Goal: Transaction & Acquisition: Download file/media

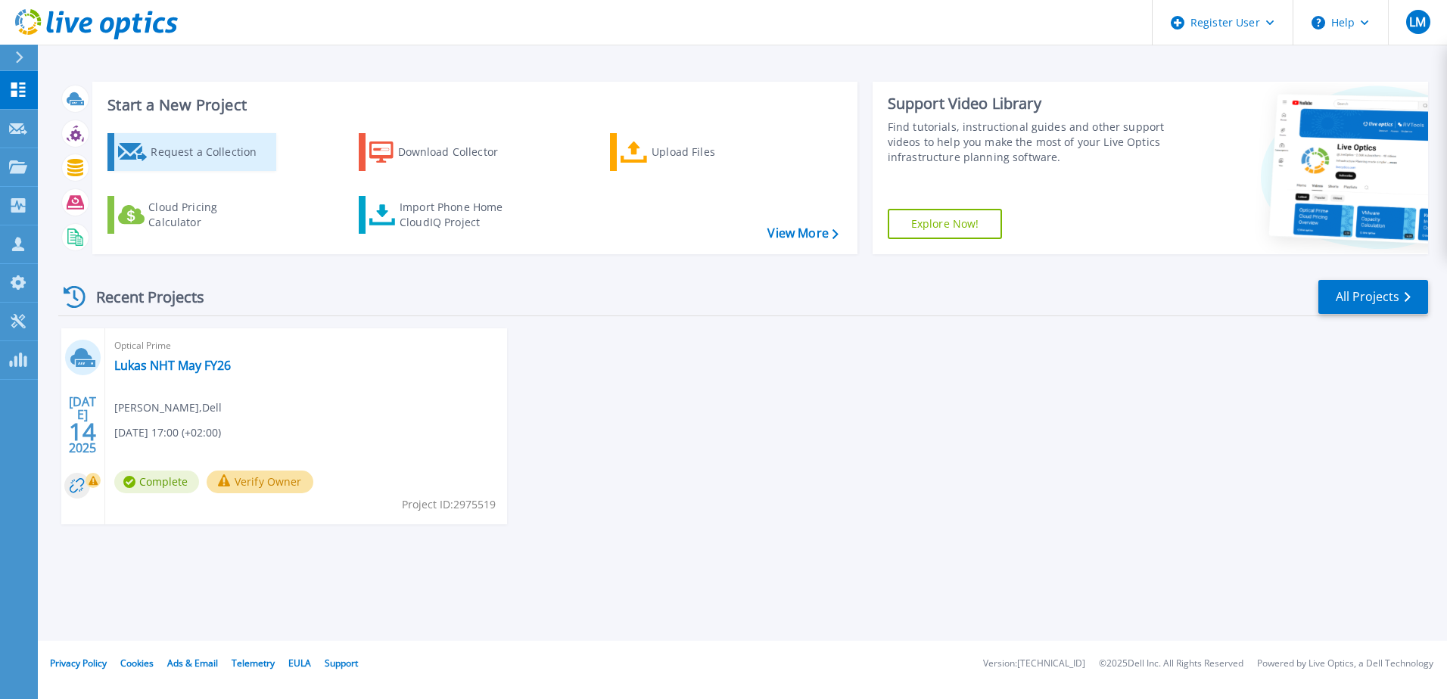
drag, startPoint x: 237, startPoint y: 140, endPoint x: 226, endPoint y: 141, distance: 10.6
click at [237, 140] on div "Request a Collection" at bounding box center [211, 152] width 121 height 30
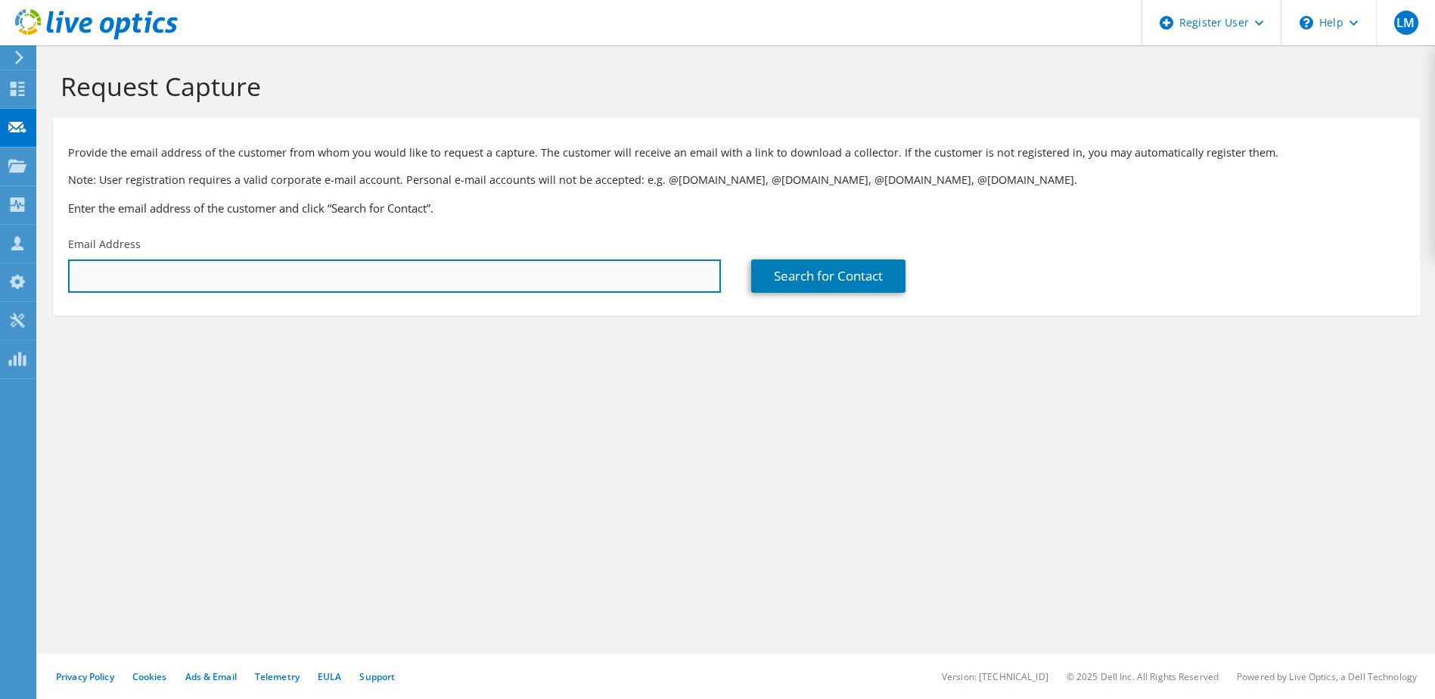
click at [253, 281] on input "text" at bounding box center [394, 276] width 653 height 33
drag, startPoint x: 427, startPoint y: 260, endPoint x: 421, endPoint y: 275, distance: 17.0
click at [427, 260] on input "text" at bounding box center [394, 276] width 653 height 33
paste input "frank.klein@efdis.de"
type input "frank.klein@efdis.de"
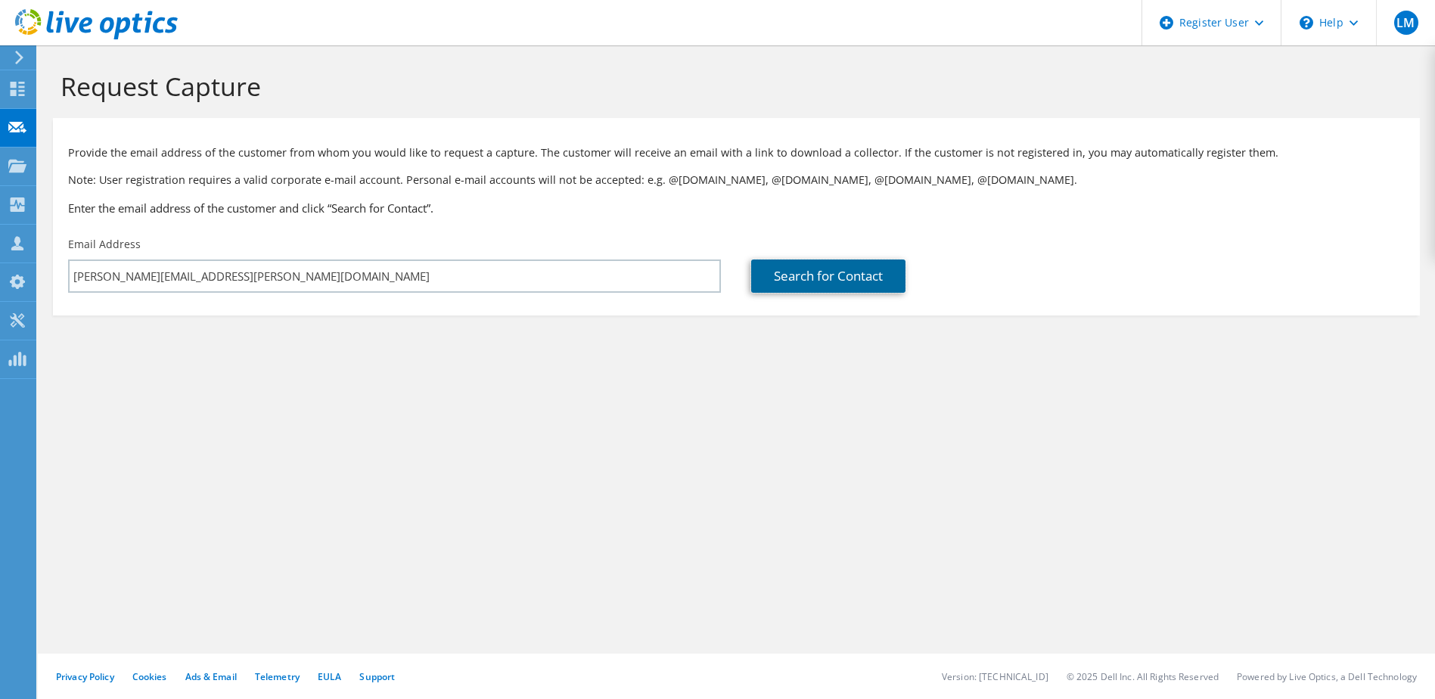
drag, startPoint x: 817, startPoint y: 278, endPoint x: 797, endPoint y: 311, distance: 38.4
click at [817, 278] on link "Search for Contact" at bounding box center [828, 276] width 154 height 33
type input "EFDIS AG"
type input "Frank"
type input "Klein"
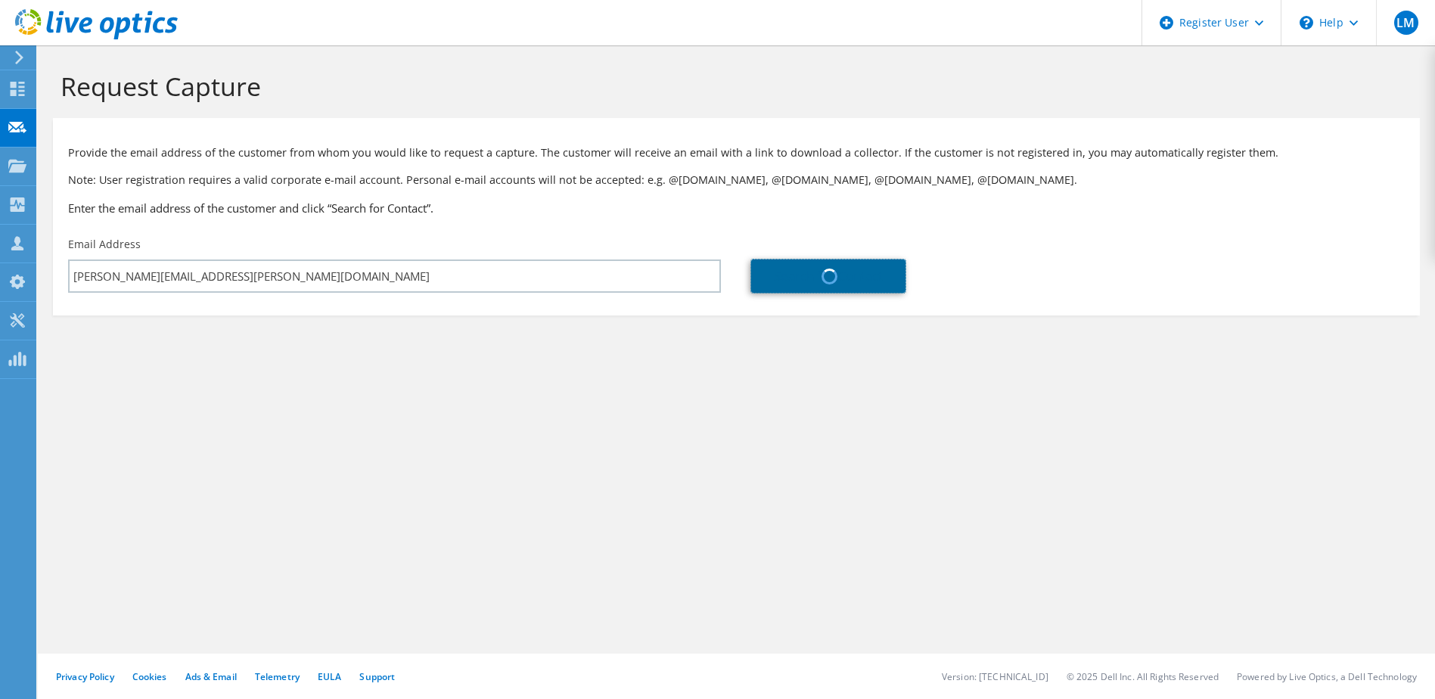
type input "Germany"
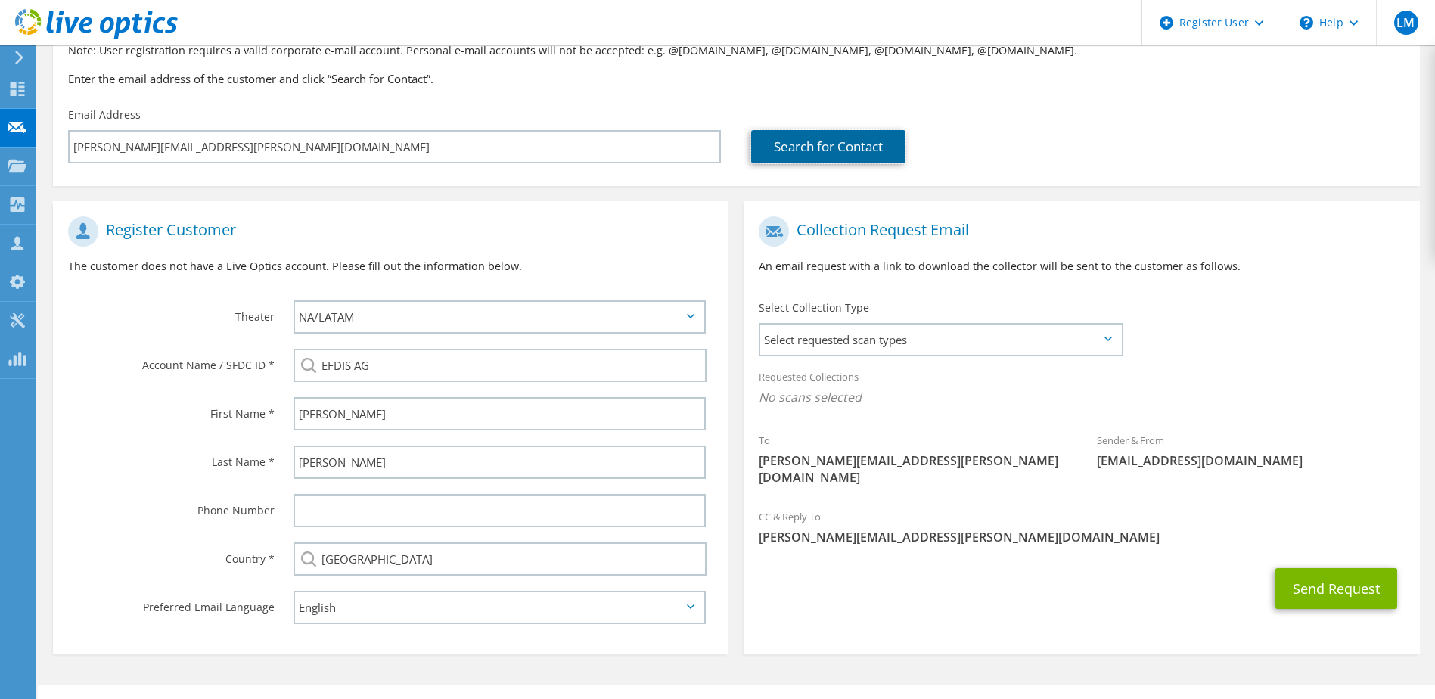
scroll to position [160, 0]
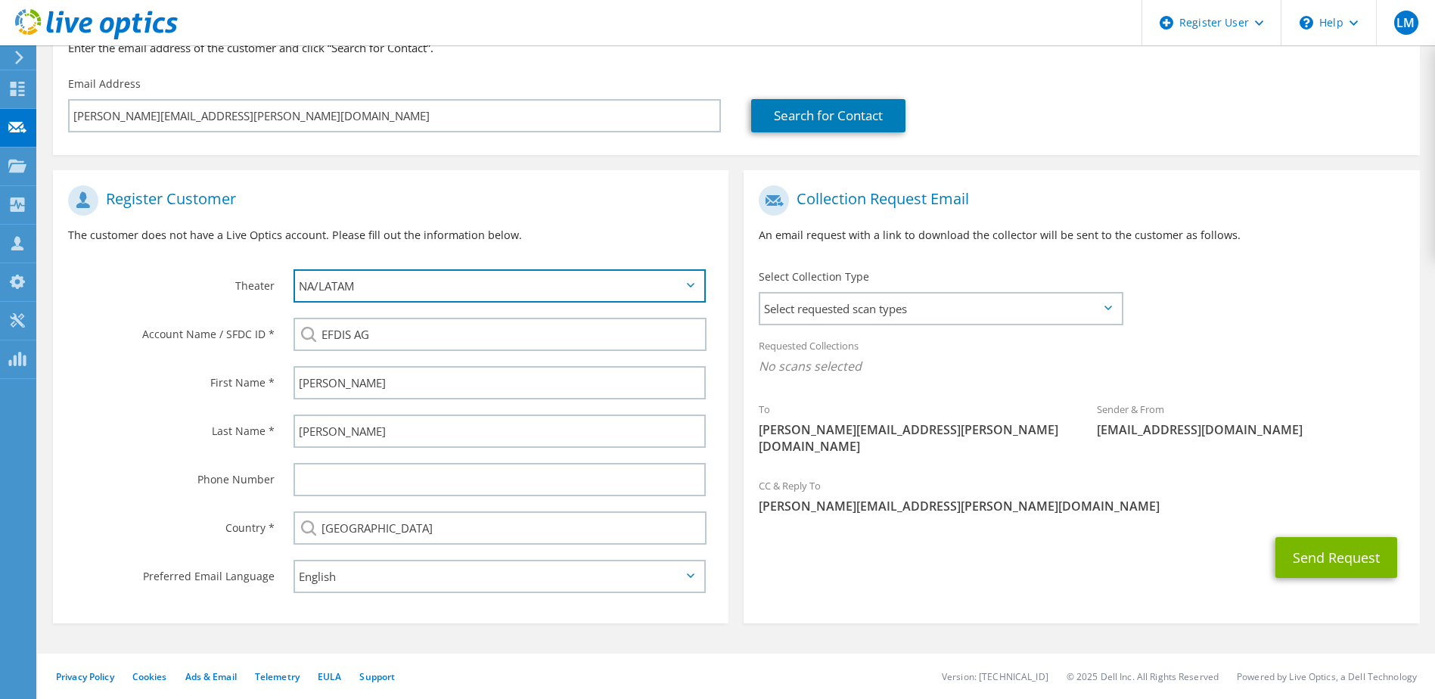
click at [686, 284] on select "APJ EMEA NA/LATAM" at bounding box center [500, 285] width 413 height 33
click at [122, 334] on label "Account Name / SFDC ID *" at bounding box center [171, 330] width 207 height 24
click at [692, 288] on icon at bounding box center [691, 285] width 8 height 5
click at [696, 286] on select "APJ EMEA NA/LATAM" at bounding box center [500, 285] width 413 height 33
select select "2"
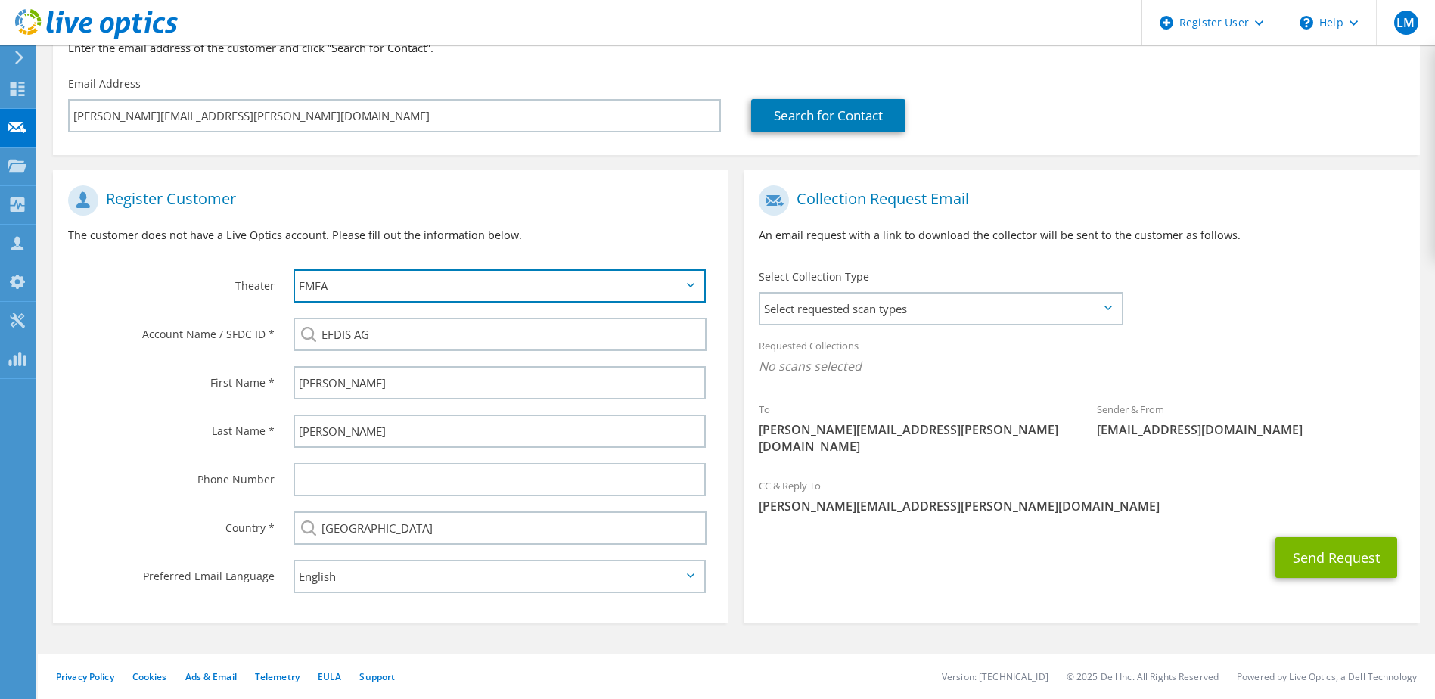
click at [294, 269] on select "APJ EMEA NA/LATAM" at bounding box center [500, 285] width 413 height 33
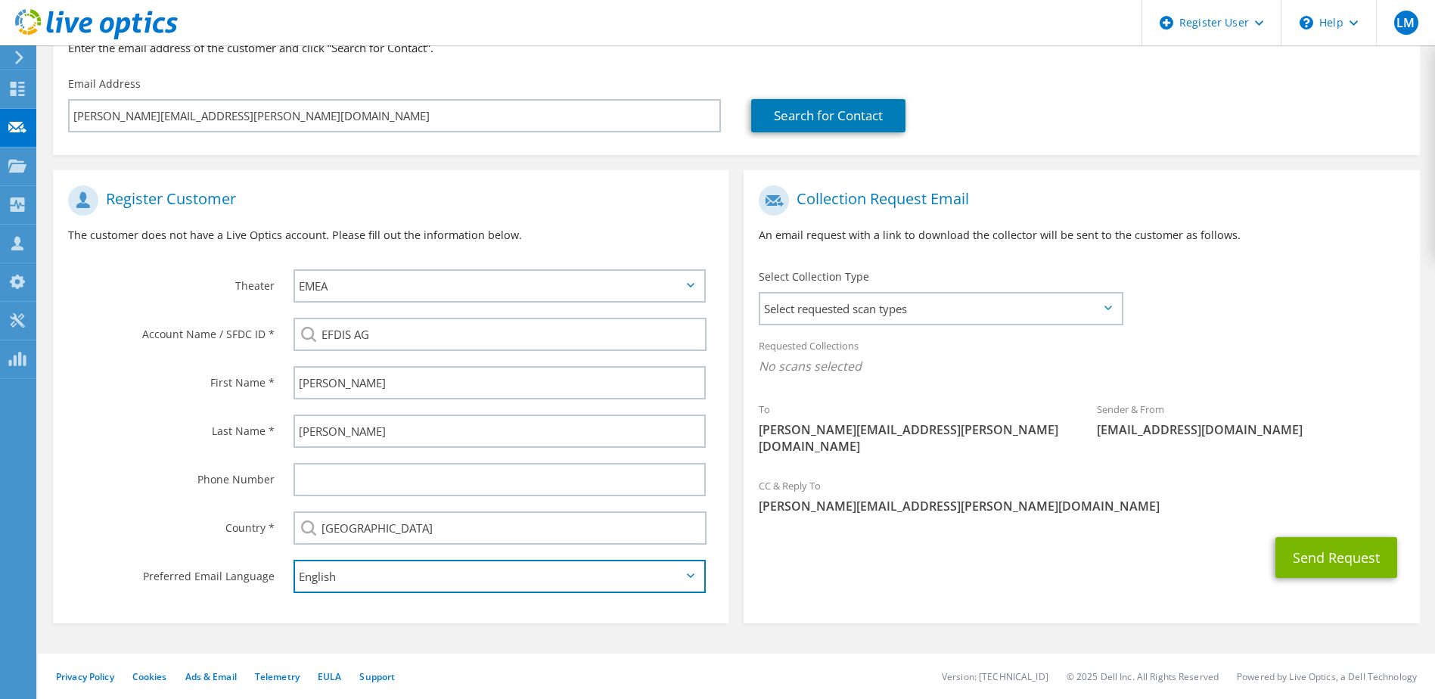
click at [418, 583] on select "English Deutsch Español Français Italiano Polski Português Русский 한국어 中文 日本語" at bounding box center [500, 576] width 413 height 33
select select "de-DE"
click at [294, 560] on select "English Deutsch Español Français Italiano Polski Português Русский 한국어 中文 日本語" at bounding box center [500, 576] width 413 height 33
click at [995, 300] on span "Select requested scan types" at bounding box center [940, 309] width 360 height 30
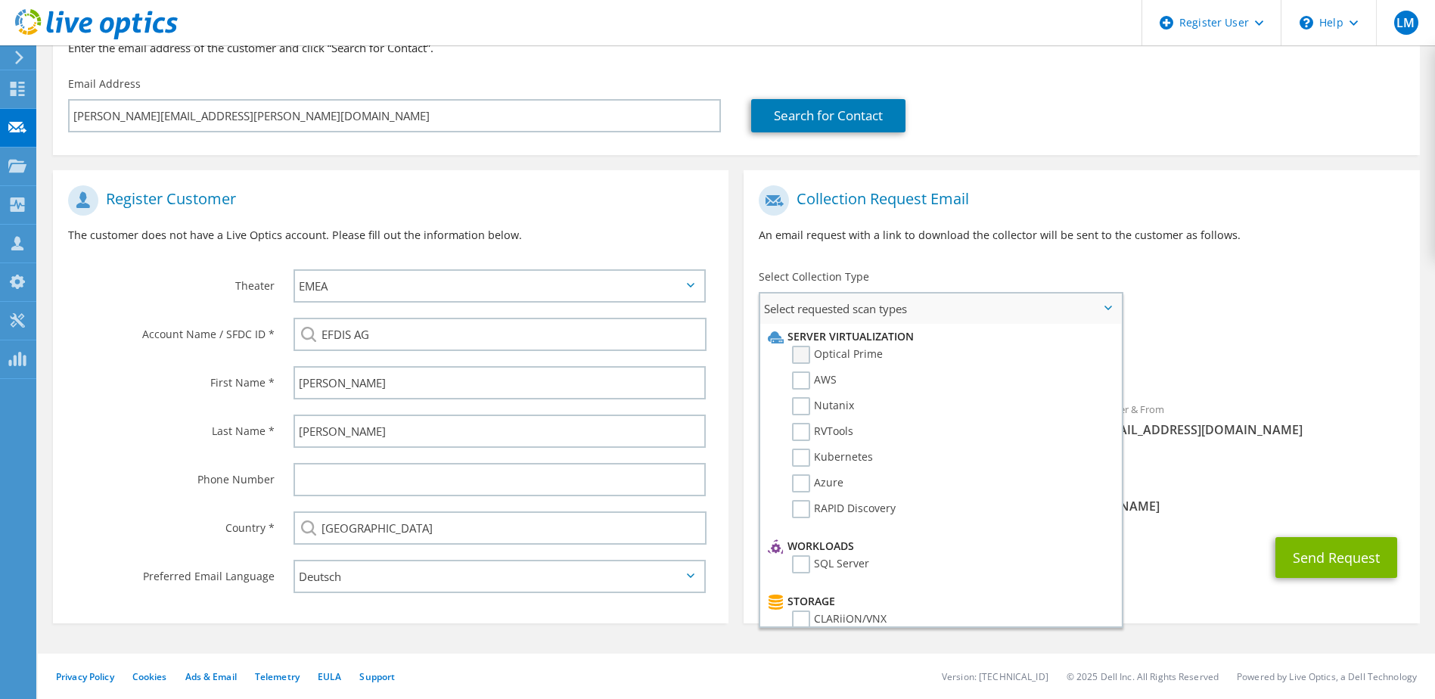
click at [810, 359] on label "Optical Prime" at bounding box center [837, 355] width 91 height 18
click at [0, 0] on input "Optical Prime" at bounding box center [0, 0] width 0 height 0
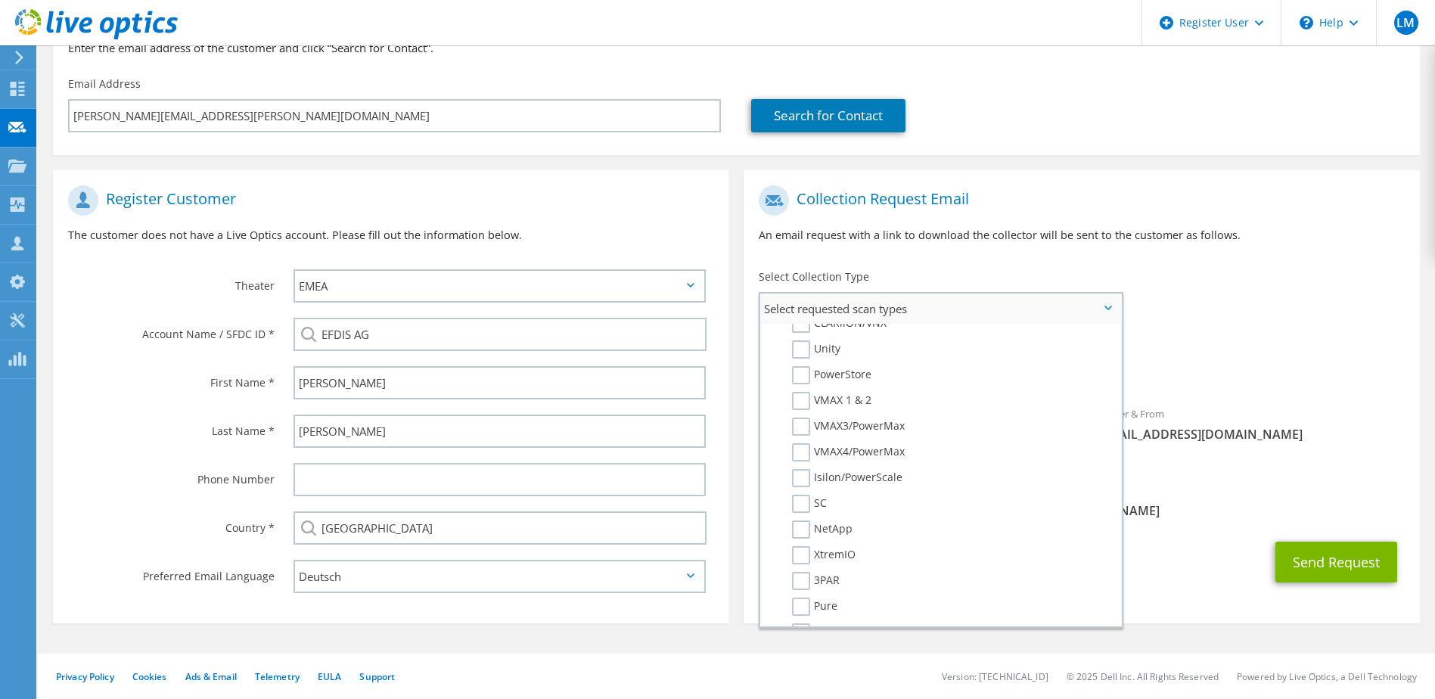
scroll to position [309, 0]
click at [800, 359] on label "PowerStore" at bounding box center [831, 362] width 79 height 18
click at [0, 0] on input "PowerStore" at bounding box center [0, 0] width 0 height 0
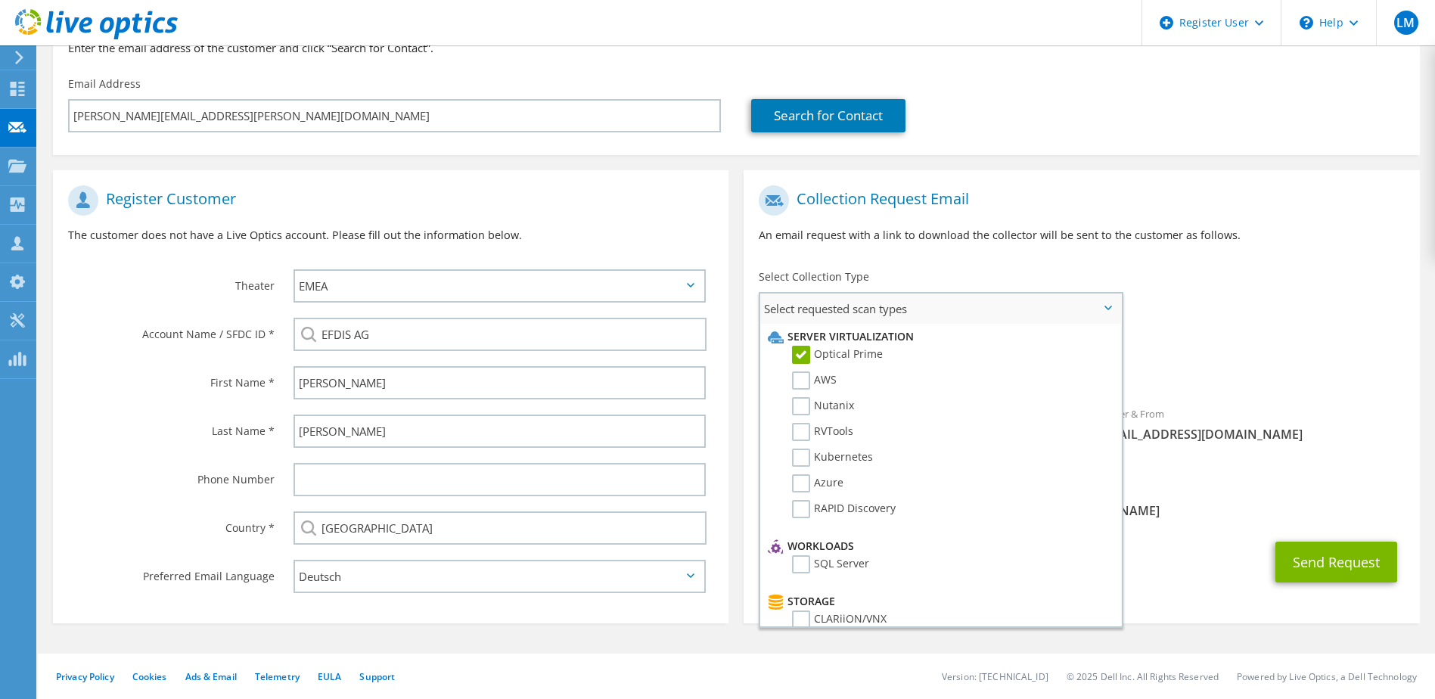
scroll to position [252, 0]
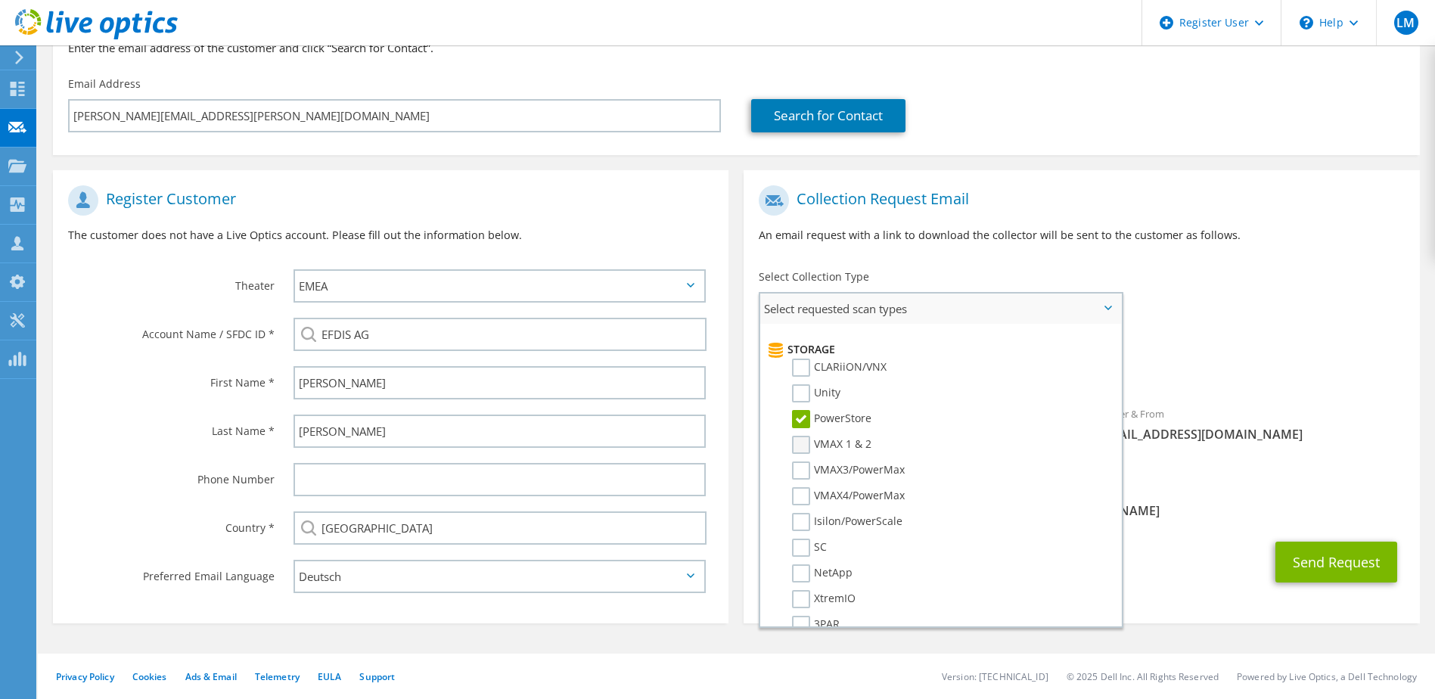
drag, startPoint x: 797, startPoint y: 417, endPoint x: 835, endPoint y: 453, distance: 52.4
click at [797, 417] on label "PowerStore" at bounding box center [831, 419] width 79 height 18
click at [0, 0] on input "PowerStore" at bounding box center [0, 0] width 0 height 0
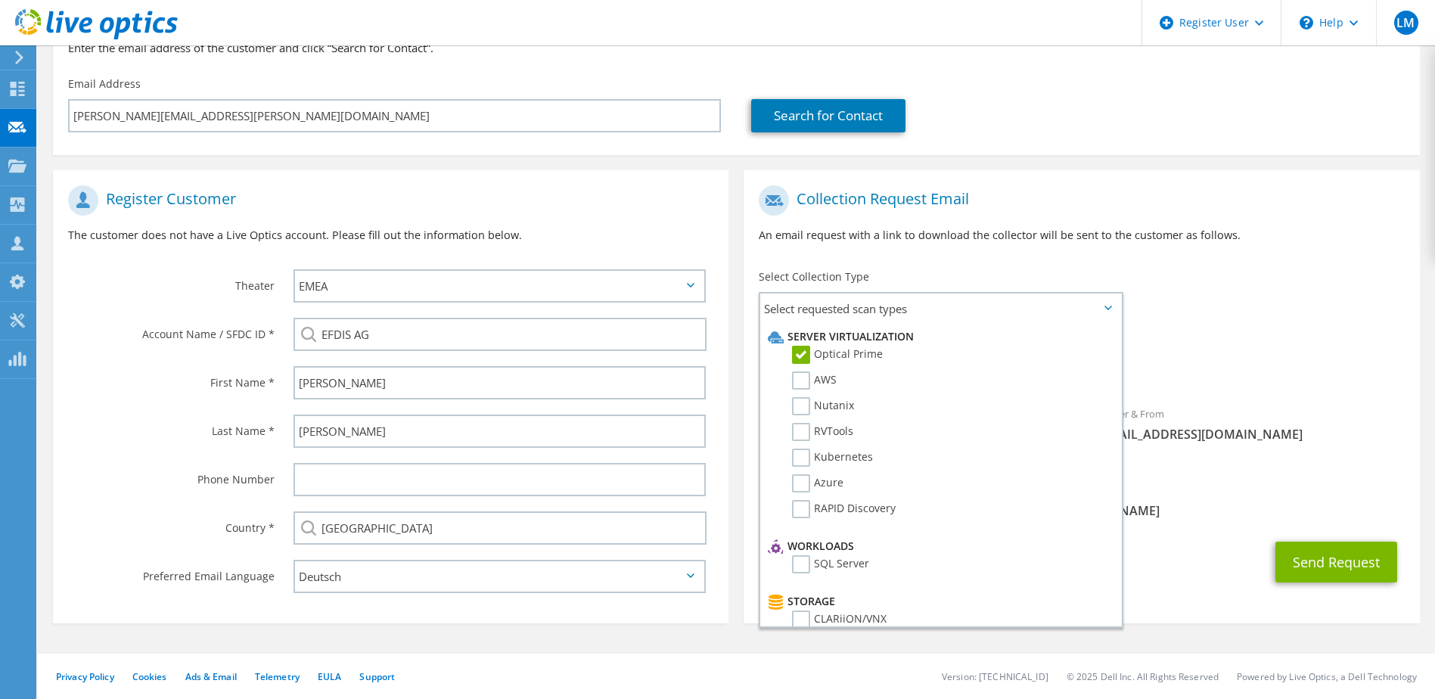
click at [1304, 298] on div "To frank.klein@efdis.de Sender & From liveoptics@liveoptics.com" at bounding box center [1082, 326] width 676 height 297
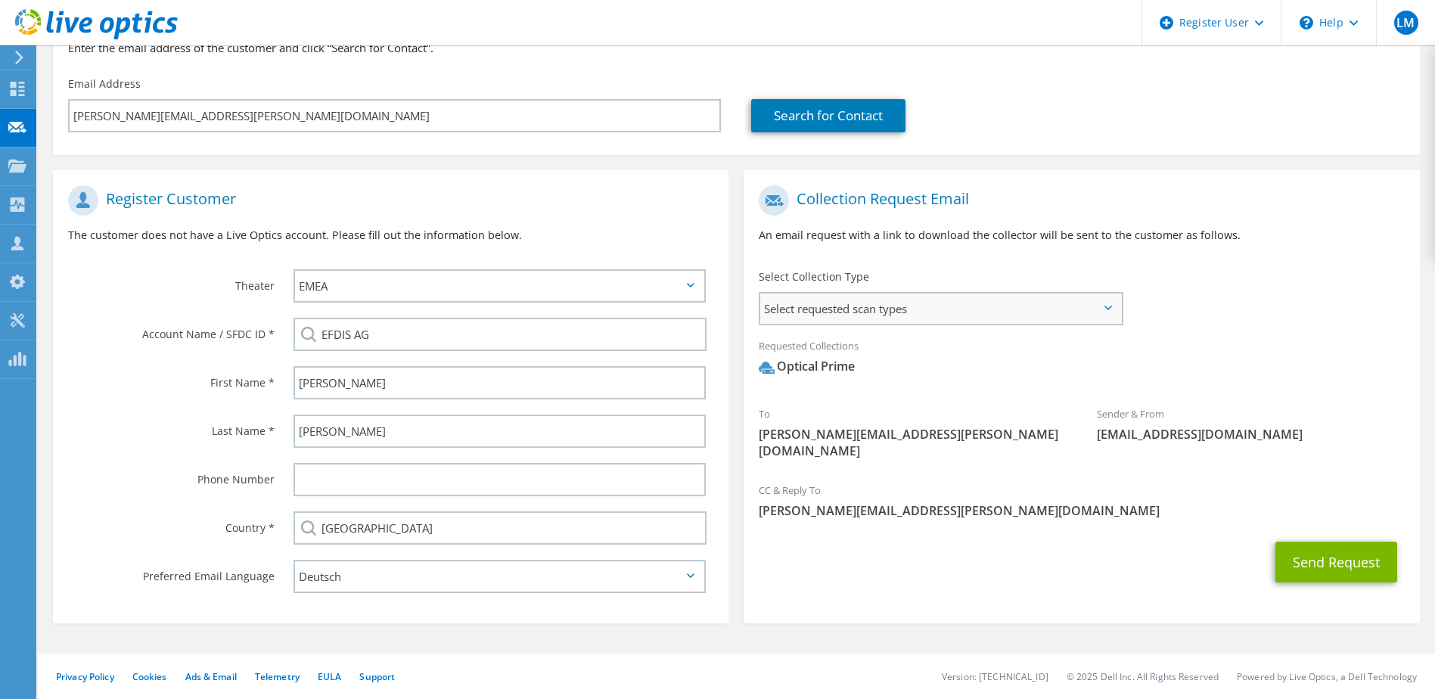
click at [1115, 300] on span "Select requested scan types" at bounding box center [940, 309] width 360 height 30
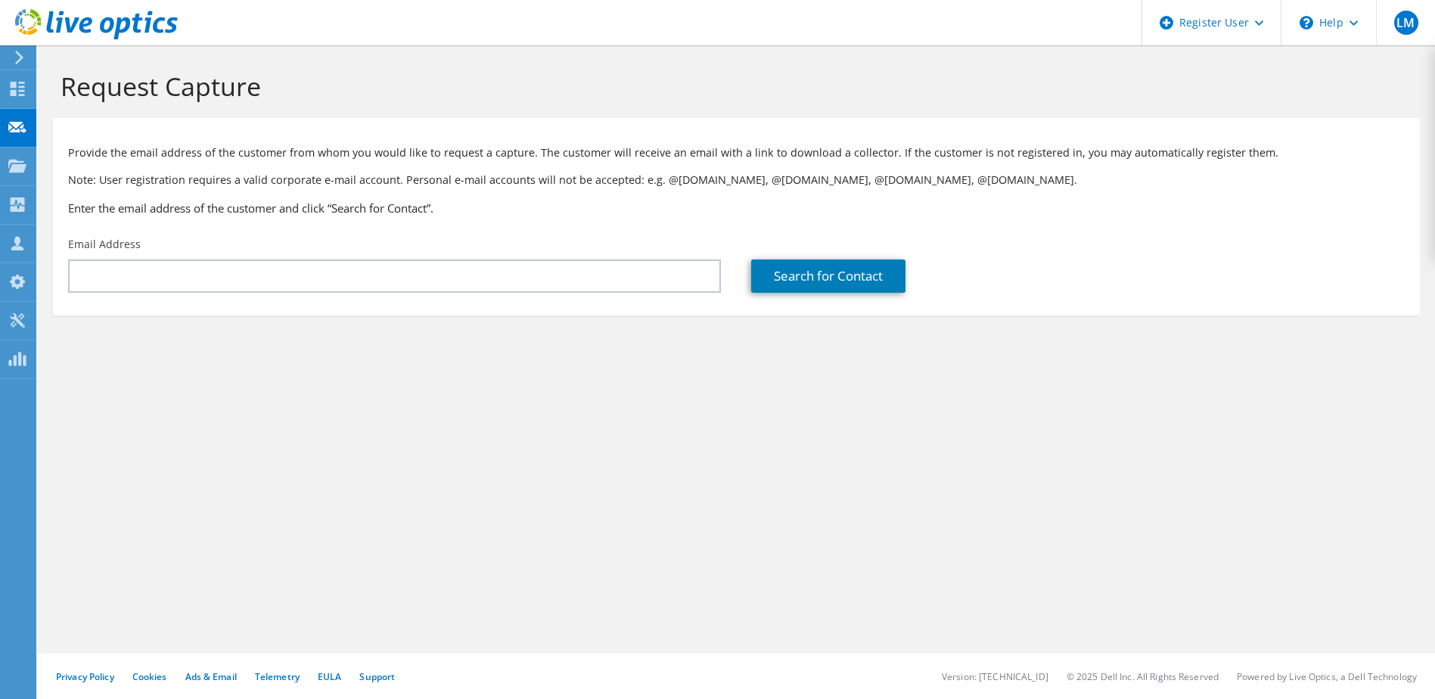
click at [132, 20] on icon at bounding box center [96, 24] width 163 height 31
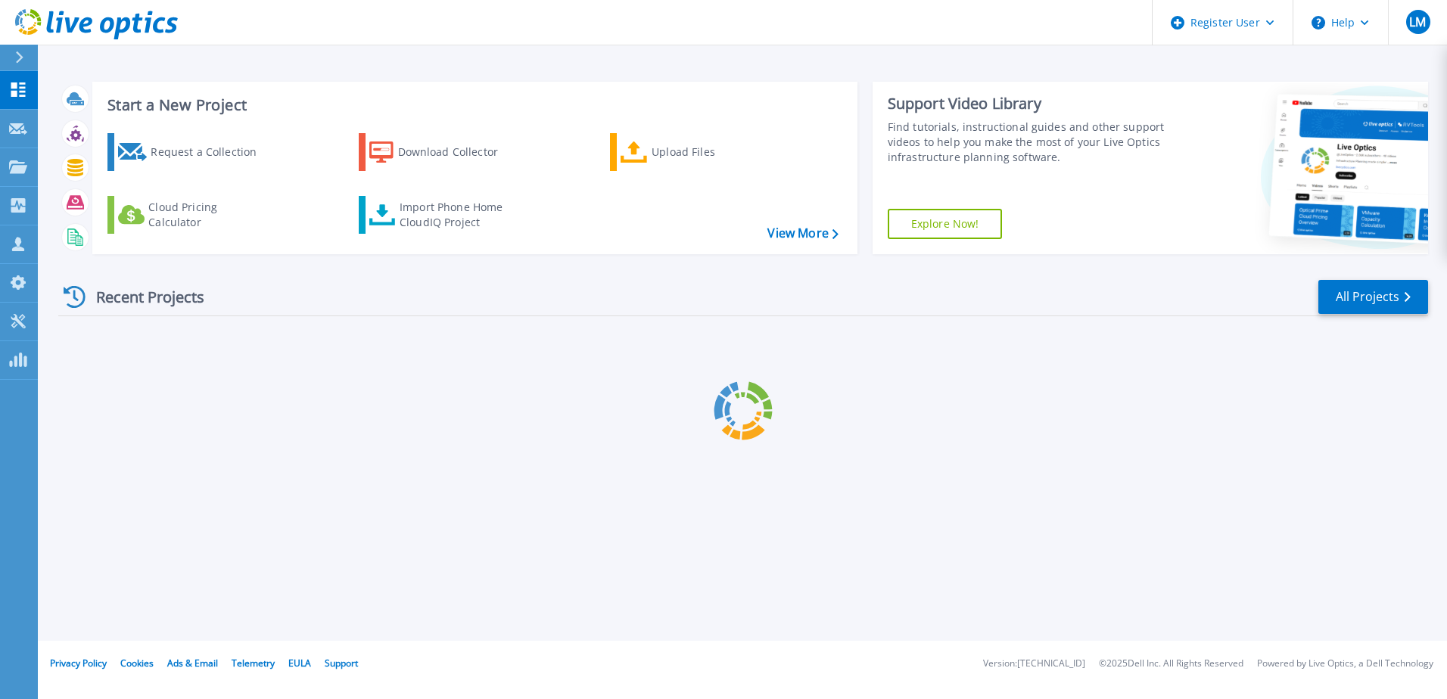
click at [23, 51] on icon at bounding box center [19, 57] width 8 height 12
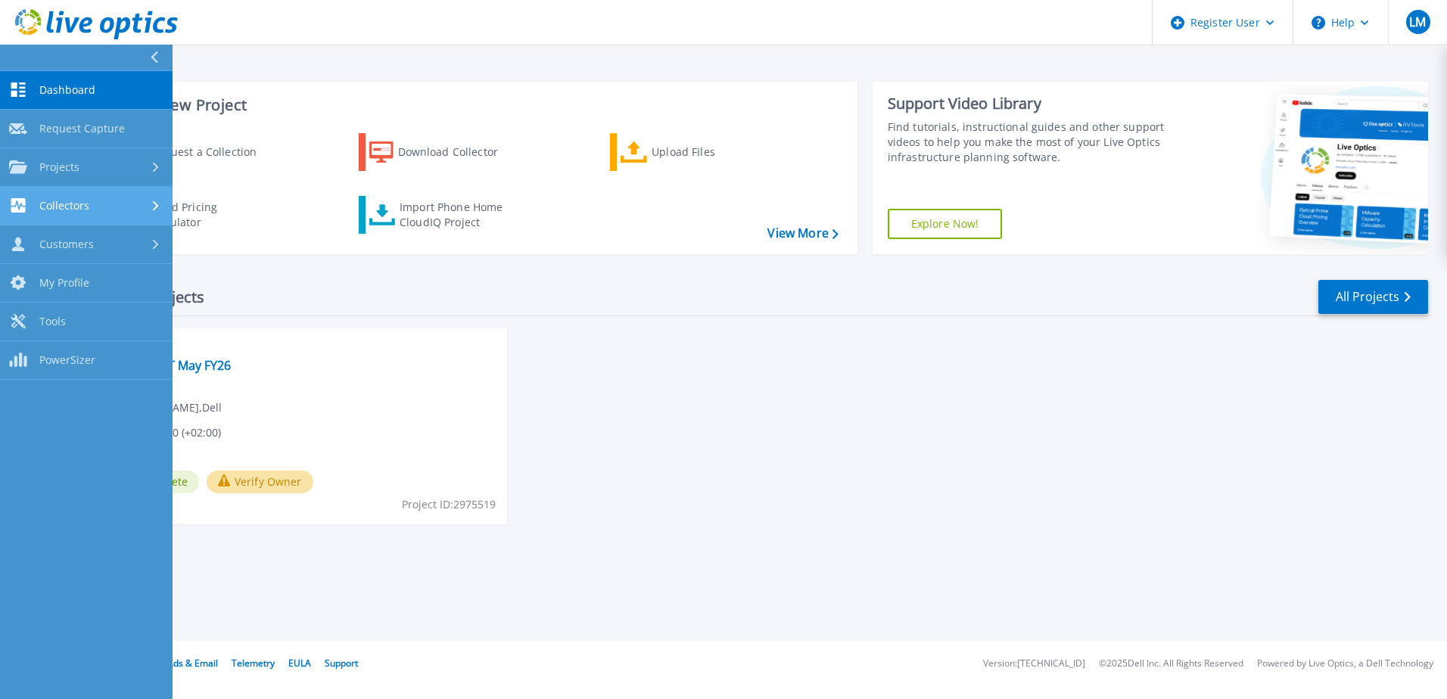
click at [98, 206] on div "Collectors" at bounding box center [86, 205] width 154 height 14
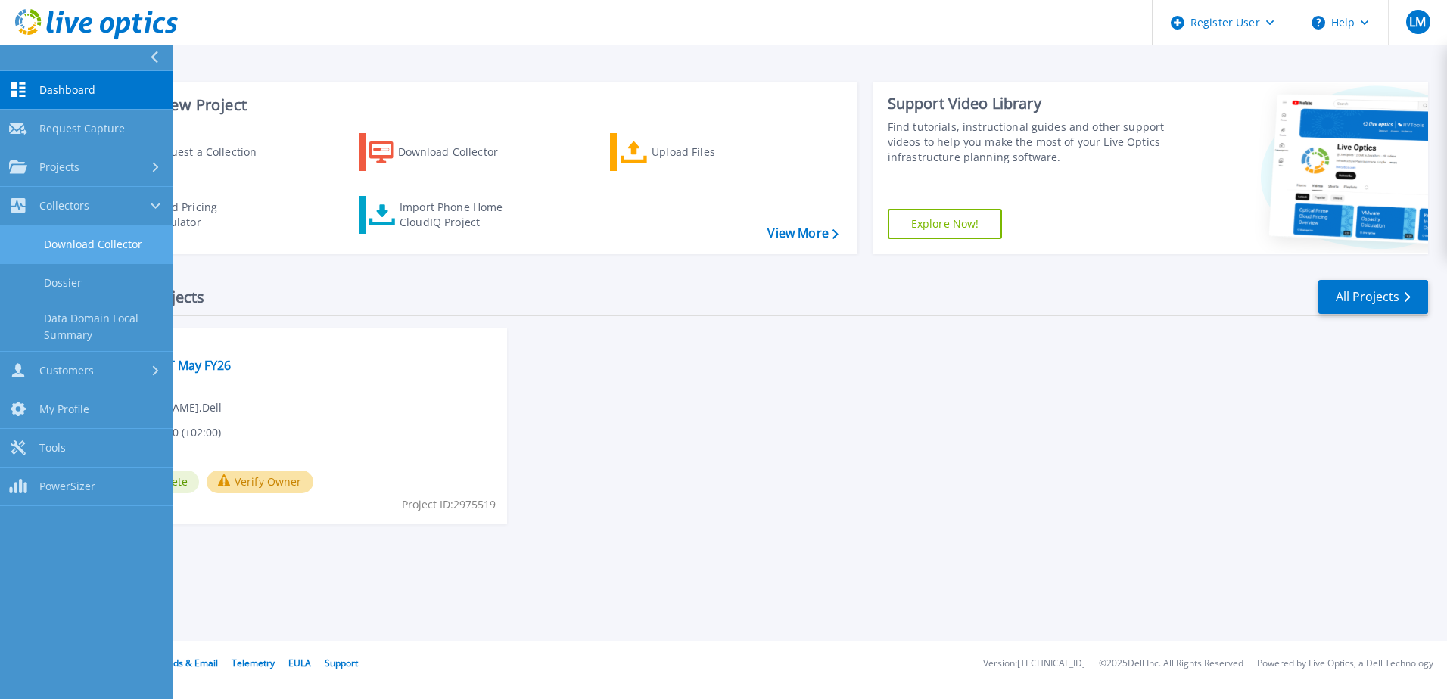
click at [101, 241] on link "Download Collector" at bounding box center [86, 244] width 173 height 39
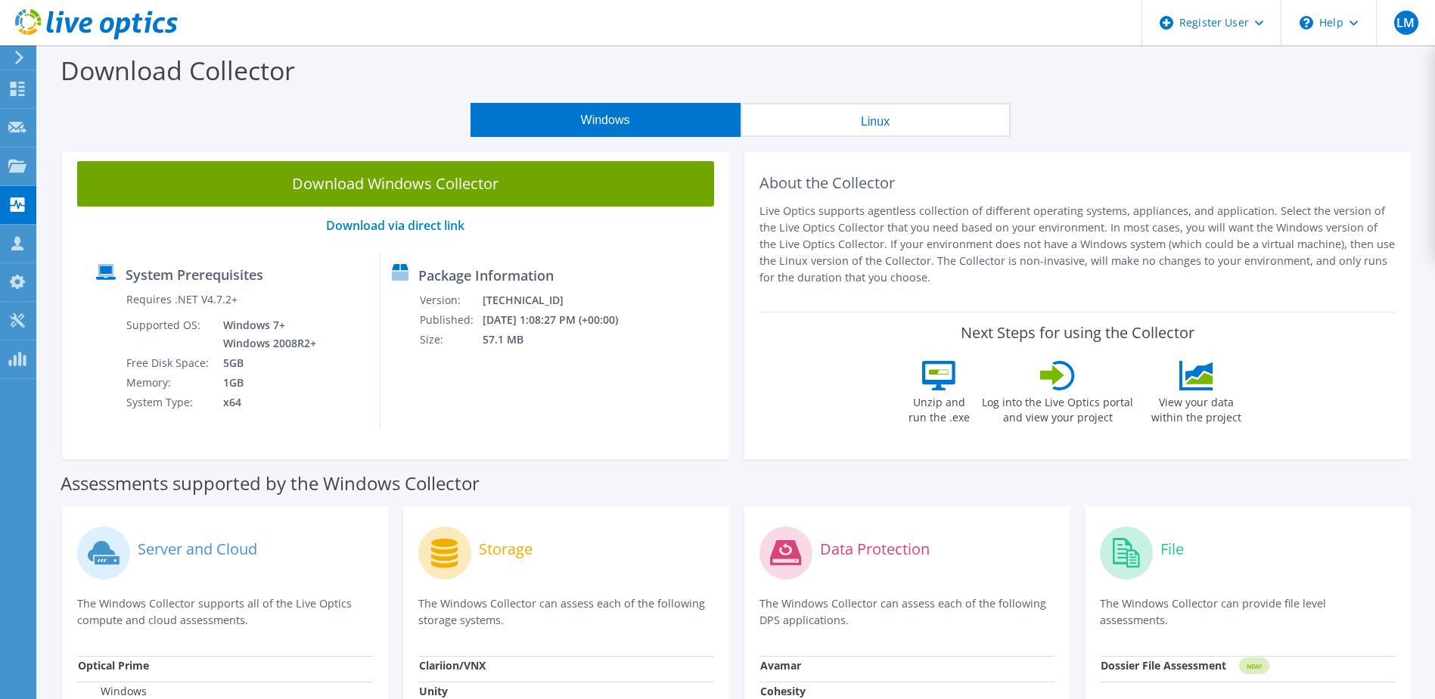
click at [410, 185] on link "Download Windows Collector" at bounding box center [395, 183] width 637 height 45
